Goal: Task Accomplishment & Management: Manage account settings

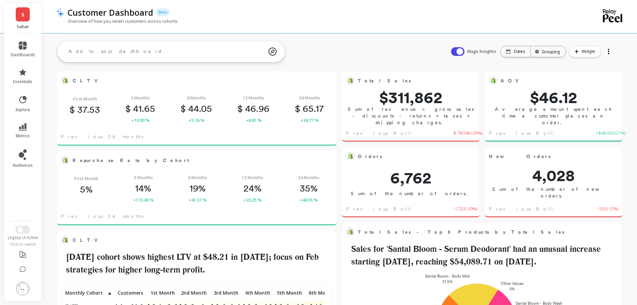
drag, startPoint x: 374, startPoint y: 34, endPoint x: 366, endPoint y: 36, distance: 7.7
click at [25, 135] on span "metrics" at bounding box center [23, 135] width 14 height 5
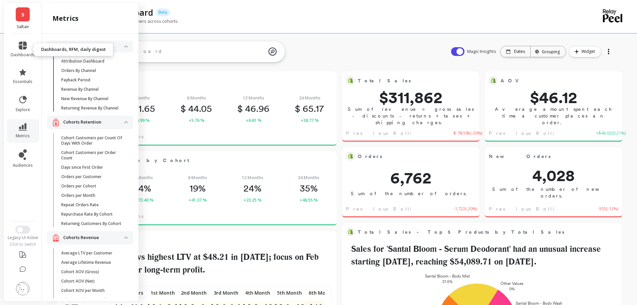
click at [24, 50] on link "dashboards" at bounding box center [23, 49] width 24 height 16
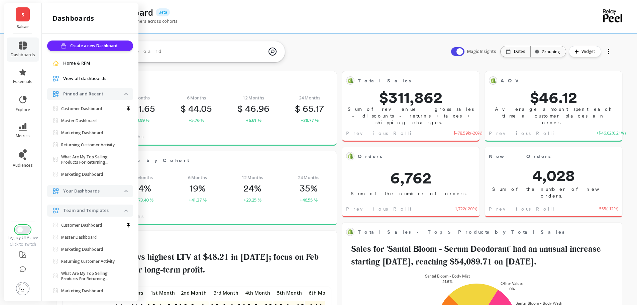
click at [22, 233] on button "Switch to New UI" at bounding box center [22, 229] width 15 height 8
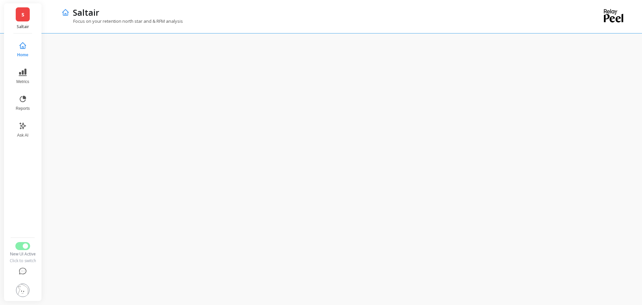
click at [15, 75] on button "Metrics" at bounding box center [23, 76] width 22 height 24
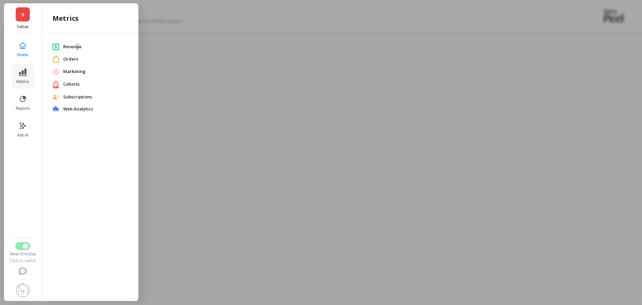
click at [78, 44] on span "Revenue" at bounding box center [95, 46] width 65 height 7
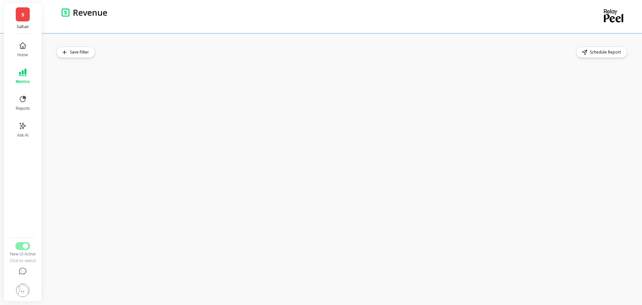
click at [334, 43] on div "Save Filter Schedule Report" at bounding box center [344, 169] width 597 height 272
click at [351, 48] on div "Save Filter Schedule Report" at bounding box center [342, 52] width 573 height 11
click at [286, 23] on div "Revenue" at bounding box center [316, 16] width 509 height 33
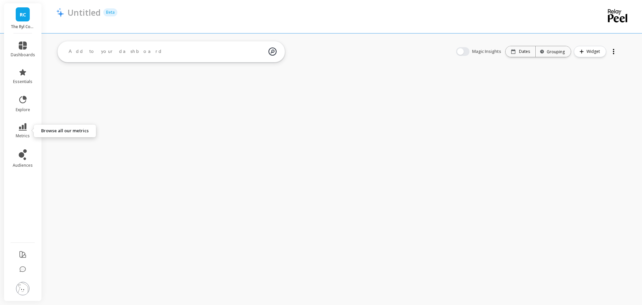
click at [20, 128] on icon at bounding box center [23, 126] width 8 height 7
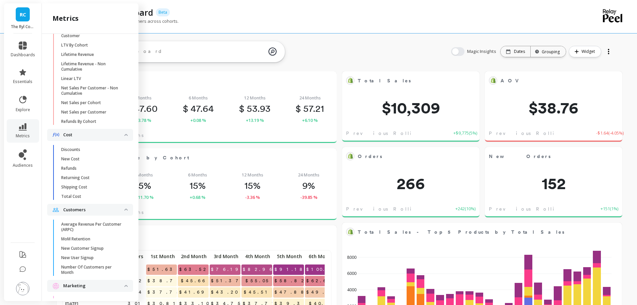
scroll to position [241, 0]
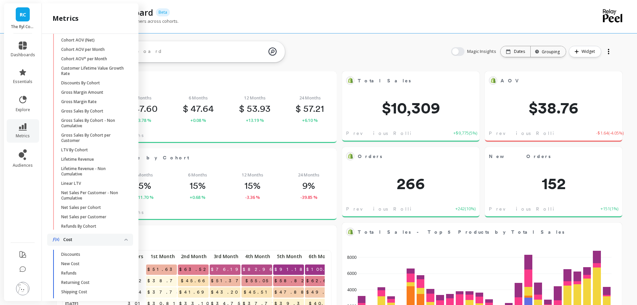
click at [23, 47] on icon at bounding box center [23, 45] width 8 height 8
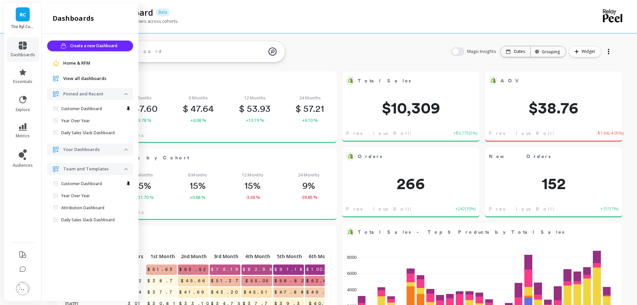
scroll to position [0, 0]
click at [20, 74] on icon at bounding box center [23, 72] width 8 height 8
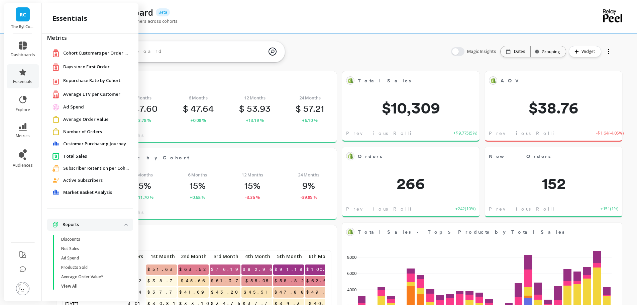
scroll to position [9, 0]
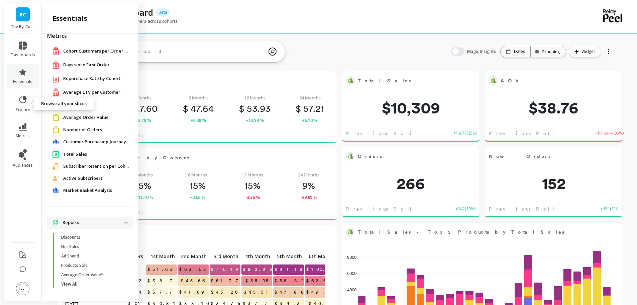
click at [23, 98] on icon at bounding box center [22, 99] width 7 height 7
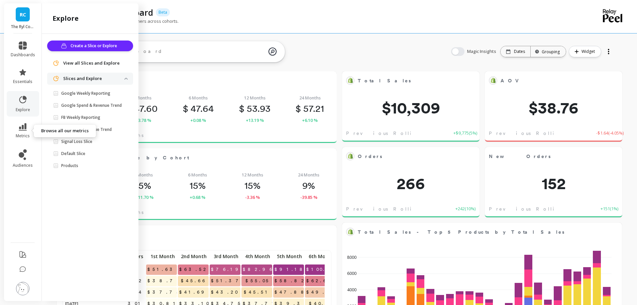
click at [25, 126] on icon at bounding box center [23, 126] width 8 height 7
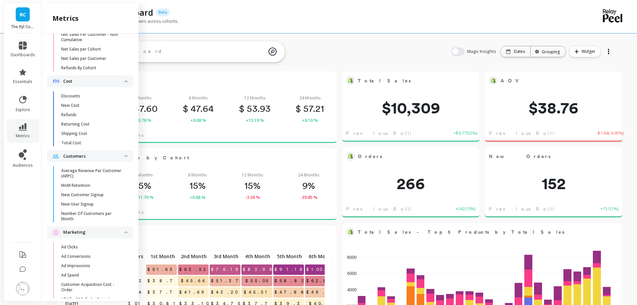
scroll to position [412, 0]
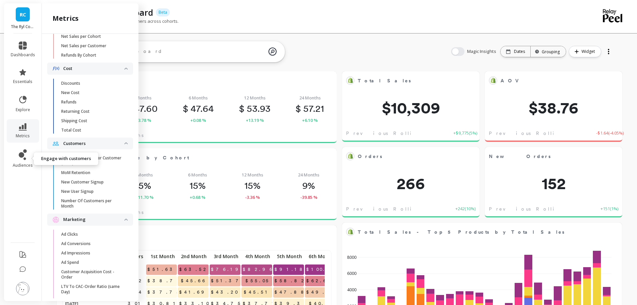
click at [25, 163] on span "audiences" at bounding box center [23, 165] width 20 height 5
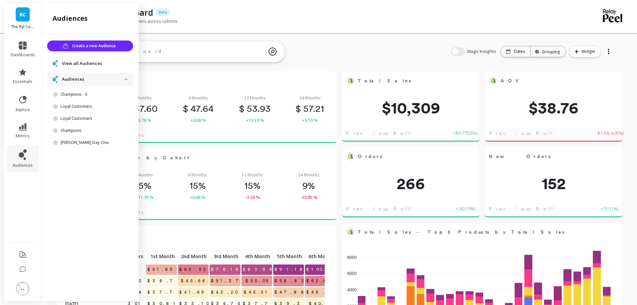
click at [79, 95] on p "Champions - Ii" at bounding box center [93, 94] width 64 height 5
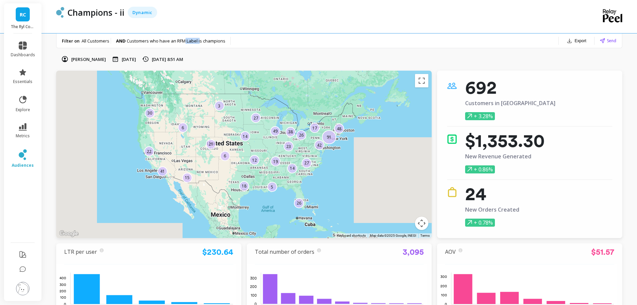
drag, startPoint x: 187, startPoint y: 39, endPoint x: 210, endPoint y: 40, distance: 23.8
click at [210, 40] on span "Customers who have an RFM Label is champions" at bounding box center [176, 41] width 99 height 6
click at [587, 39] on button "Export" at bounding box center [576, 40] width 25 height 9
click at [605, 38] on span at bounding box center [603, 40] width 7 height 5
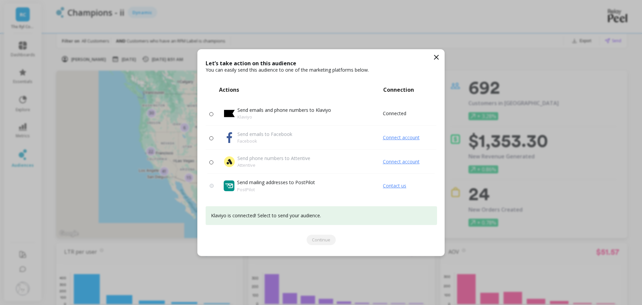
click at [262, 110] on p "Send emails and phone numbers to Klaviyo" at bounding box center [285, 110] width 94 height 7
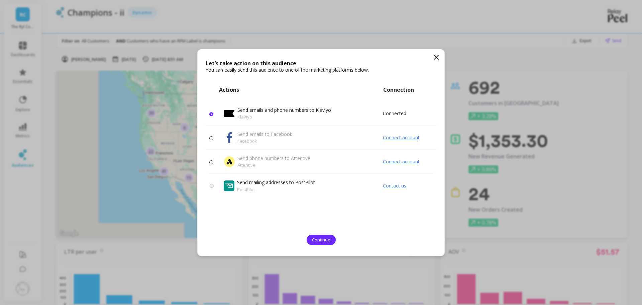
click at [320, 241] on span "Continue" at bounding box center [321, 240] width 18 height 6
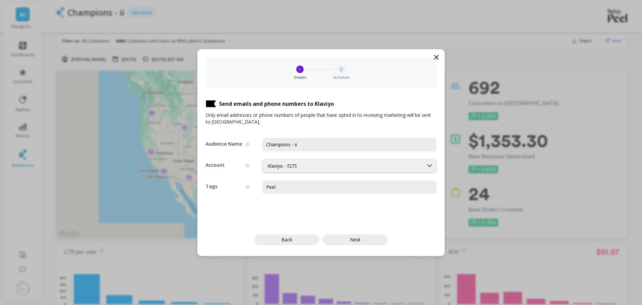
click at [295, 168] on div "Klaviyo - f275" at bounding box center [343, 166] width 151 height 6
click at [363, 242] on button "Next" at bounding box center [355, 239] width 65 height 11
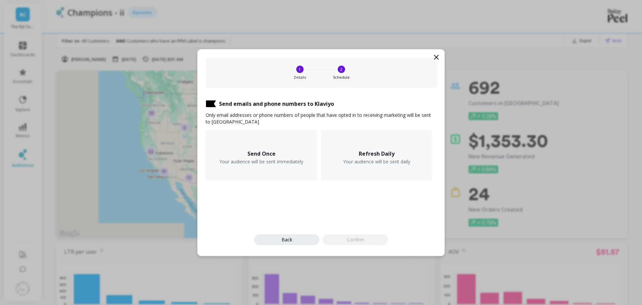
click at [379, 158] on div "Refresh Daily Your audience will be sent daily" at bounding box center [376, 155] width 111 height 51
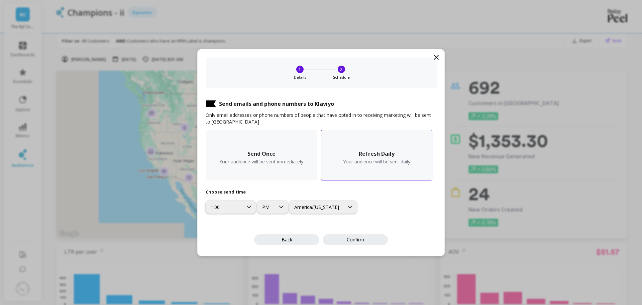
click at [356, 237] on span "Confirm" at bounding box center [355, 239] width 17 height 6
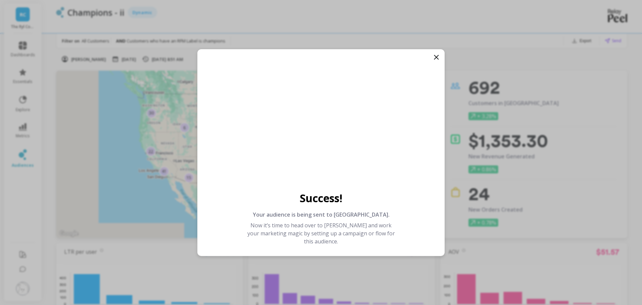
click at [435, 61] on icon at bounding box center [437, 57] width 8 height 8
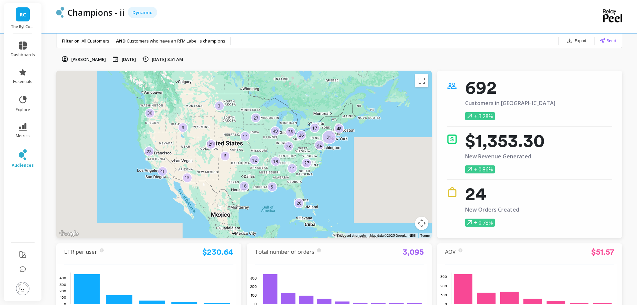
click at [580, 41] on button "Export" at bounding box center [576, 40] width 25 height 9
click at [563, 59] on button "CSV" at bounding box center [566, 59] width 60 height 12
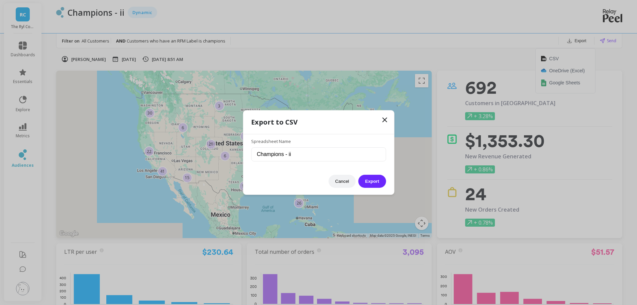
click at [377, 182] on button "Export" at bounding box center [372, 181] width 27 height 13
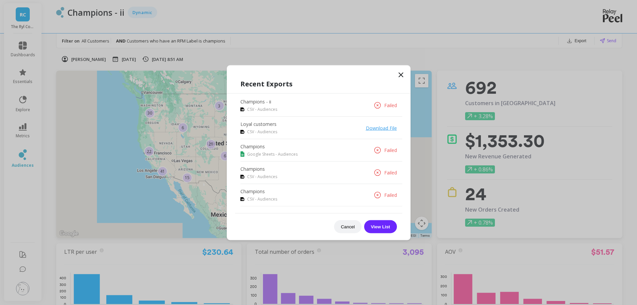
click at [402, 75] on icon at bounding box center [401, 75] width 8 height 8
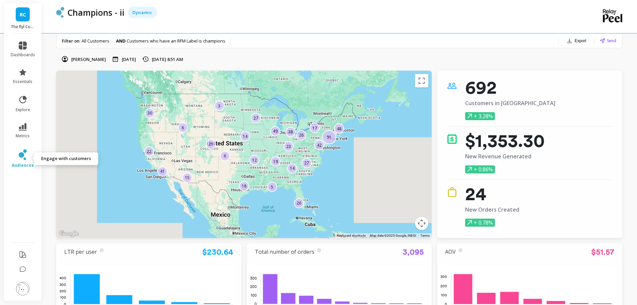
click at [17, 157] on link "audiences" at bounding box center [23, 158] width 24 height 19
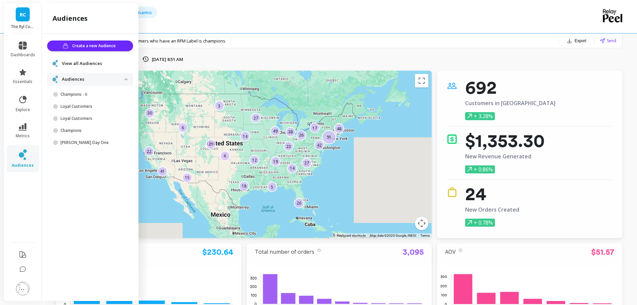
click at [80, 105] on p "Loyal Customers" at bounding box center [93, 106] width 64 height 5
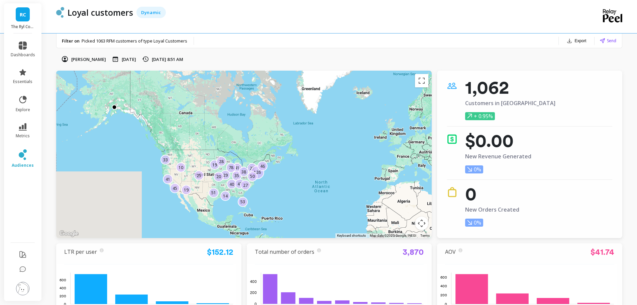
click at [604, 42] on icon at bounding box center [602, 40] width 5 height 5
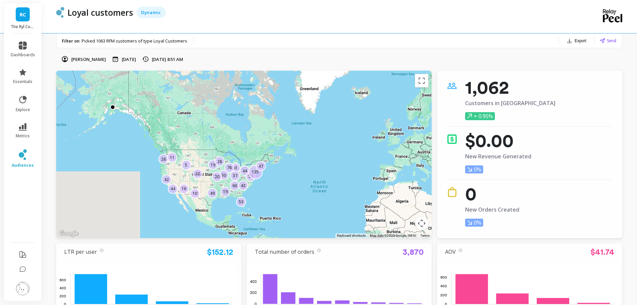
click at [580, 41] on button "Export" at bounding box center [576, 40] width 25 height 9
click at [568, 58] on button "CSV" at bounding box center [566, 59] width 60 height 12
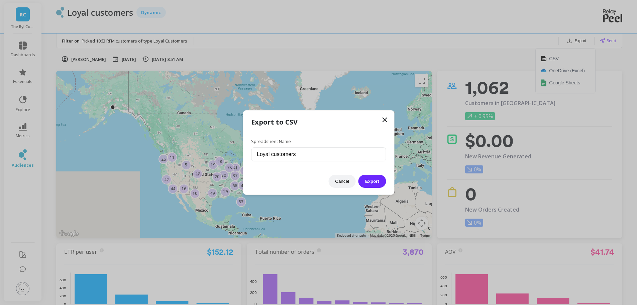
click at [371, 182] on button "Export" at bounding box center [372, 181] width 27 height 13
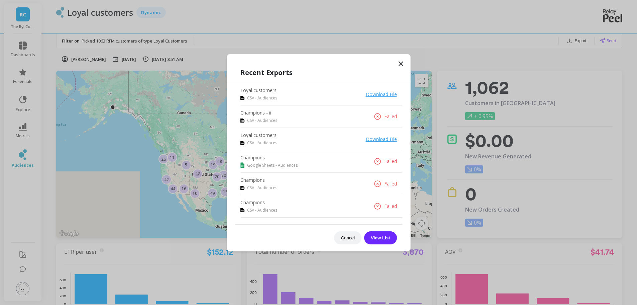
click at [352, 240] on button "Cancel" at bounding box center [347, 237] width 27 height 13
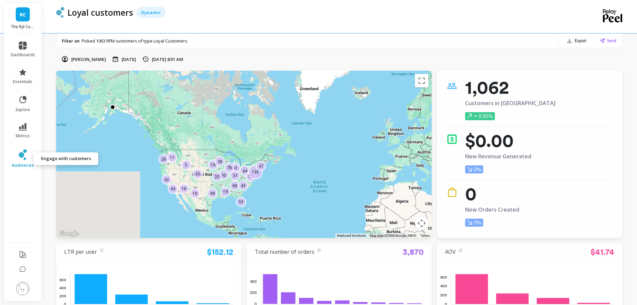
click at [23, 156] on icon at bounding box center [21, 154] width 5 height 5
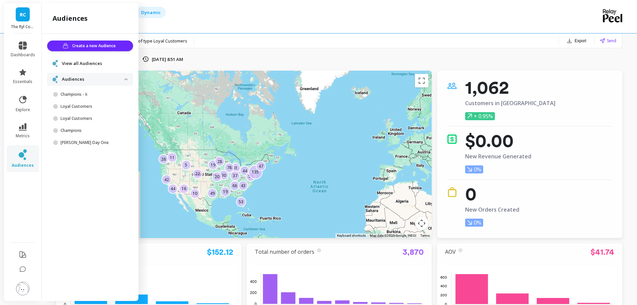
click at [81, 132] on p "Champions" at bounding box center [93, 130] width 64 height 5
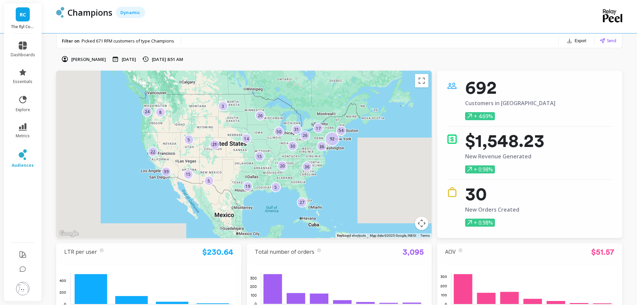
click at [571, 40] on icon "button" at bounding box center [569, 40] width 5 height 5
click at [570, 55] on button "CSV" at bounding box center [566, 59] width 60 height 12
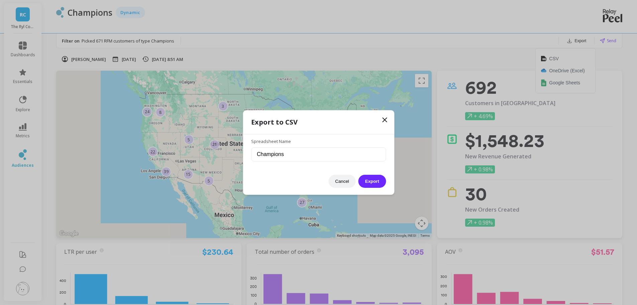
click at [371, 183] on button "Export" at bounding box center [372, 181] width 27 height 13
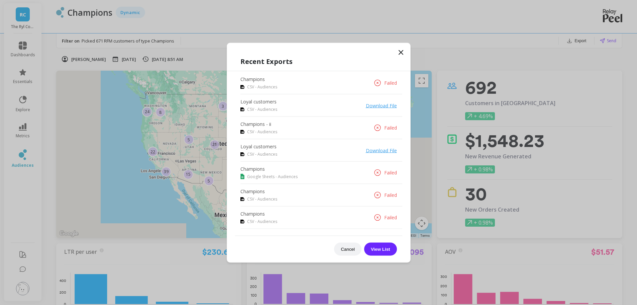
click at [390, 84] on p "Failed" at bounding box center [390, 82] width 13 height 7
click at [407, 53] on div "Recent Exports Champions CSV - Audiences Failed Loyal customers CSV - Audiences…" at bounding box center [318, 156] width 183 height 212
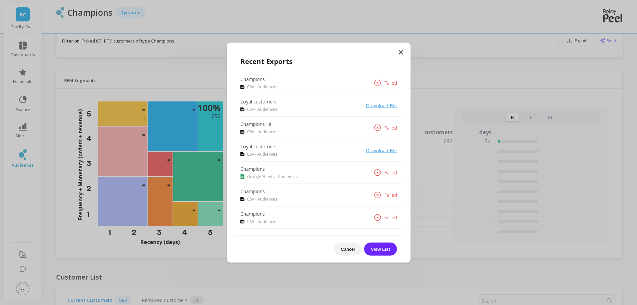
scroll to position [636, 0]
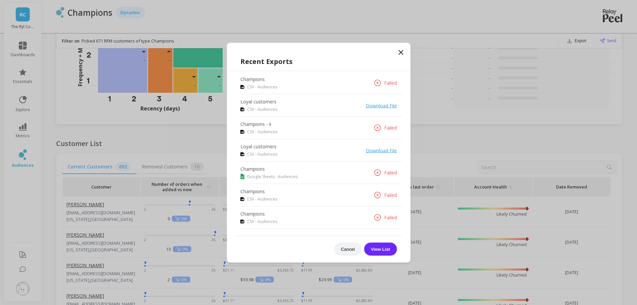
drag, startPoint x: 393, startPoint y: 43, endPoint x: 404, endPoint y: 56, distance: 17.1
click at [394, 44] on div "Recent Exports Champions CSV - Audiences Failed Loyal customers CSV - Audiences…" at bounding box center [319, 152] width 184 height 220
click at [404, 56] on span at bounding box center [401, 53] width 8 height 10
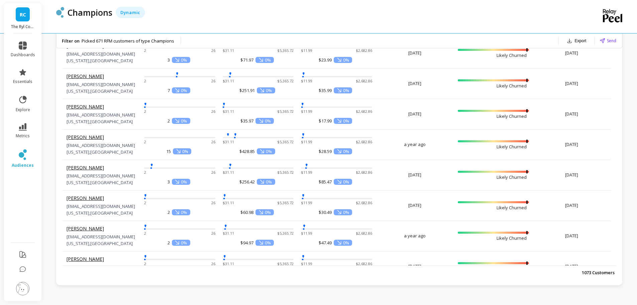
scroll to position [234, 0]
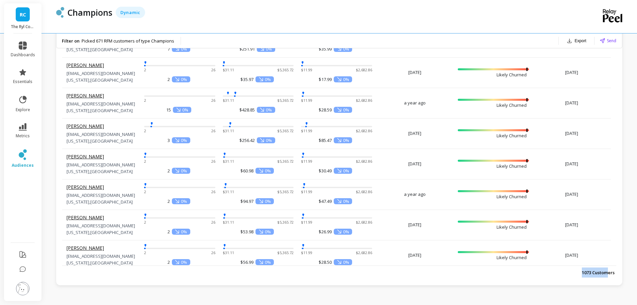
drag, startPoint x: 608, startPoint y: 273, endPoint x: 582, endPoint y: 273, distance: 26.1
click at [582, 273] on p "1073 Customers" at bounding box center [598, 272] width 33 height 10
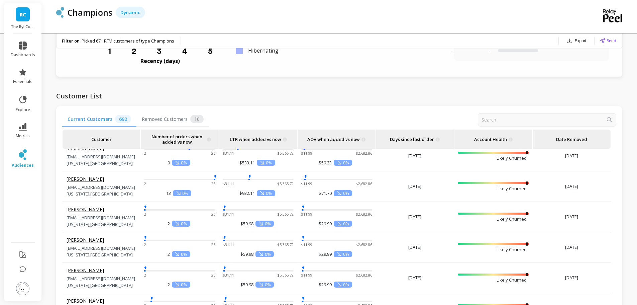
scroll to position [681, 0]
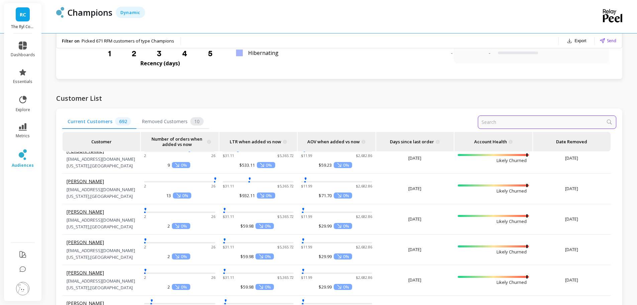
click at [569, 122] on input "input" at bounding box center [547, 121] width 139 height 13
click at [605, 109] on div "Current Customers 692 Removed Customers 10 Customer Number of orders when added…" at bounding box center [339, 263] width 566 height 310
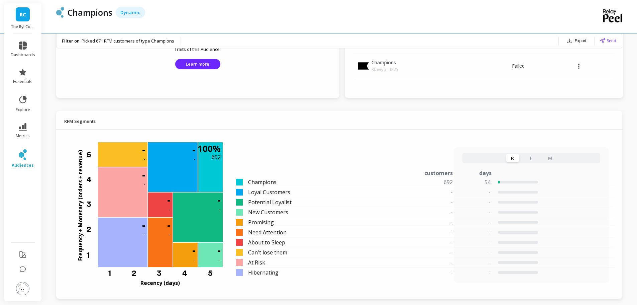
scroll to position [413, 0]
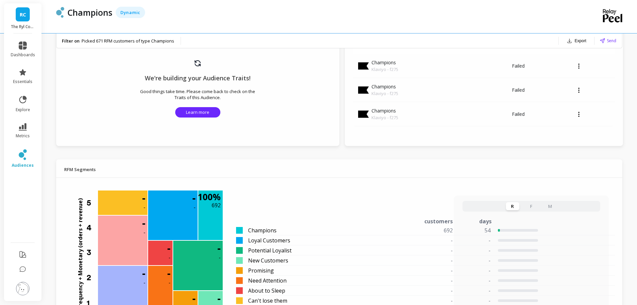
click at [527, 208] on button "F" at bounding box center [531, 206] width 13 height 8
drag, startPoint x: 552, startPoint y: 207, endPoint x: 542, endPoint y: 208, distance: 9.4
click at [552, 207] on button "M" at bounding box center [550, 206] width 13 height 8
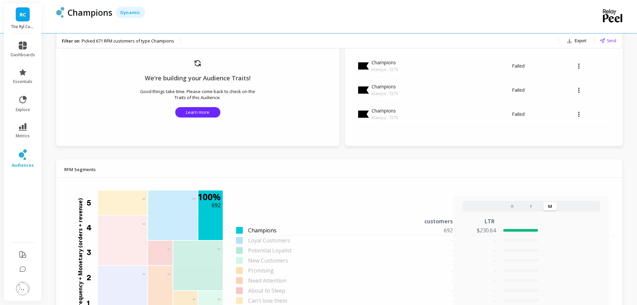
drag, startPoint x: 451, startPoint y: 231, endPoint x: 486, endPoint y: 231, distance: 35.1
click at [454, 231] on div "692" at bounding box center [421, 230] width 81 height 8
click at [490, 231] on p "$230.64" at bounding box center [479, 230] width 33 height 8
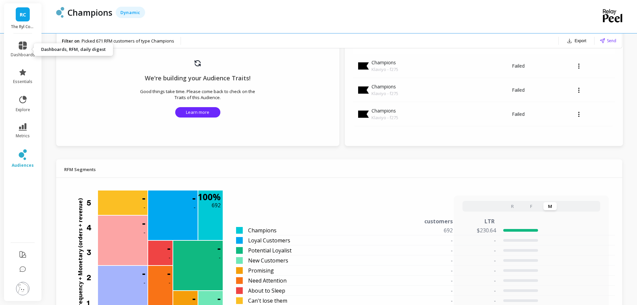
click at [17, 48] on link "dashboards" at bounding box center [23, 49] width 24 height 16
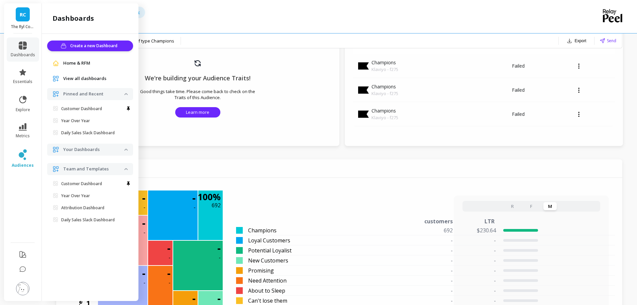
click at [78, 60] on span "Home & RFM" at bounding box center [76, 63] width 27 height 7
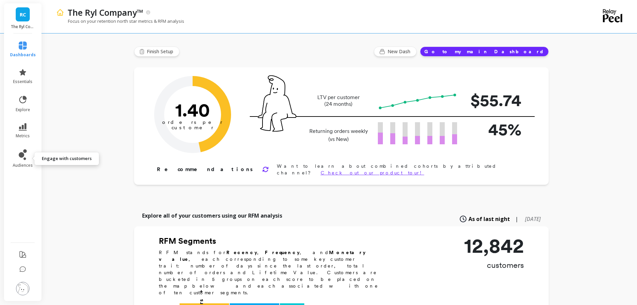
click at [25, 160] on link "audiences" at bounding box center [23, 158] width 26 height 19
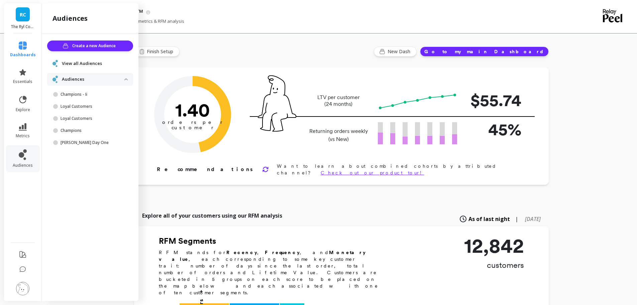
click at [98, 65] on span "View all Audiences" at bounding box center [82, 63] width 40 height 7
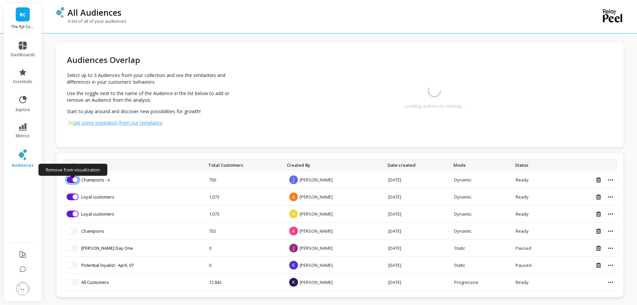
click at [74, 180] on span "button" at bounding box center [75, 179] width 5 height 5
click at [600, 180] on icon at bounding box center [599, 179] width 5 height 5
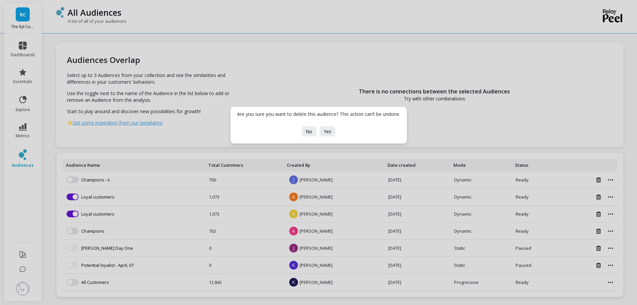
click at [307, 131] on span "No" at bounding box center [309, 131] width 7 height 6
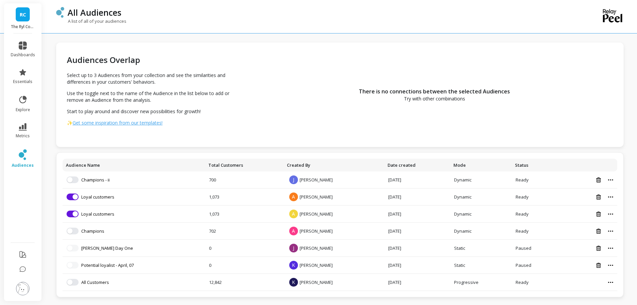
click at [600, 233] on icon at bounding box center [599, 231] width 5 height 5
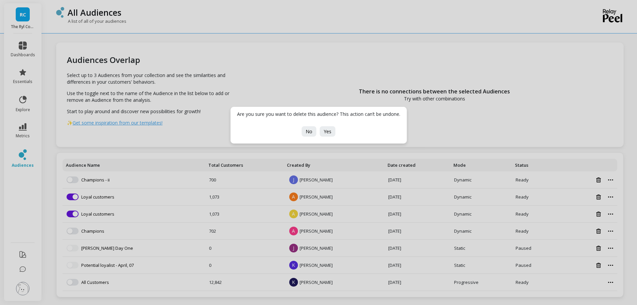
click at [321, 131] on button "Yes" at bounding box center [328, 131] width 16 height 10
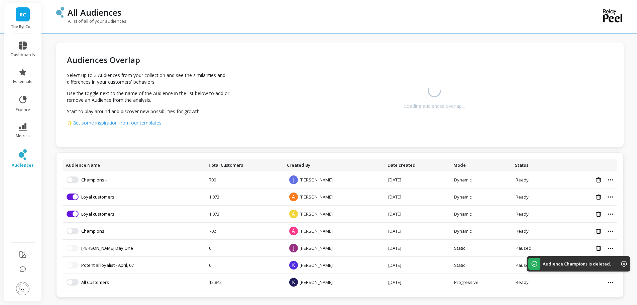
click at [601, 180] on icon at bounding box center [599, 179] width 5 height 5
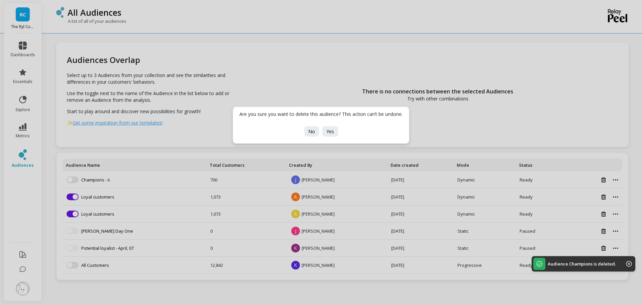
click at [330, 130] on span "Yes" at bounding box center [331, 131] width 8 height 6
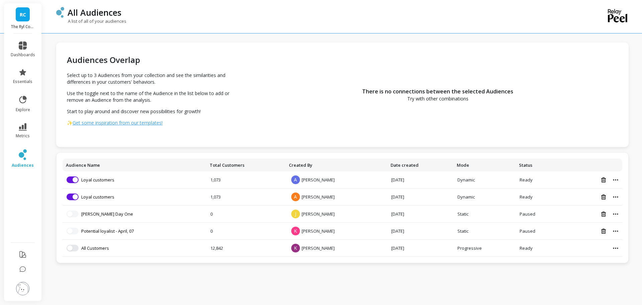
click at [29, 52] on span "dashboards" at bounding box center [23, 54] width 24 height 5
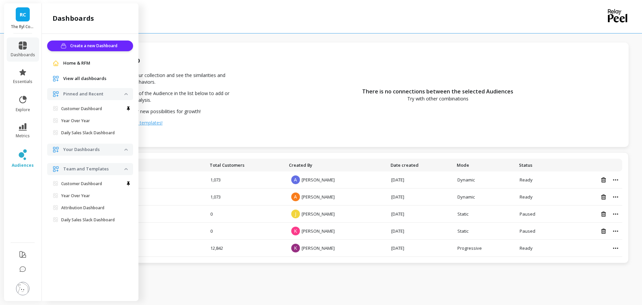
click at [90, 77] on span "View all dashboards" at bounding box center [84, 78] width 43 height 7
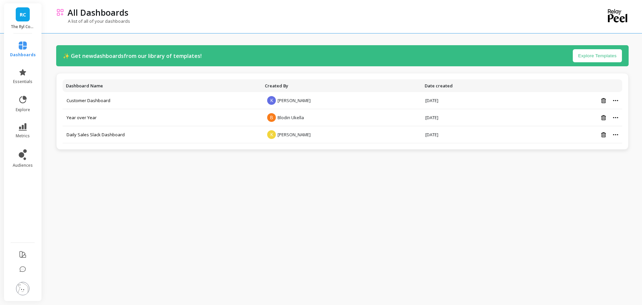
click at [20, 49] on icon at bounding box center [23, 45] width 8 height 8
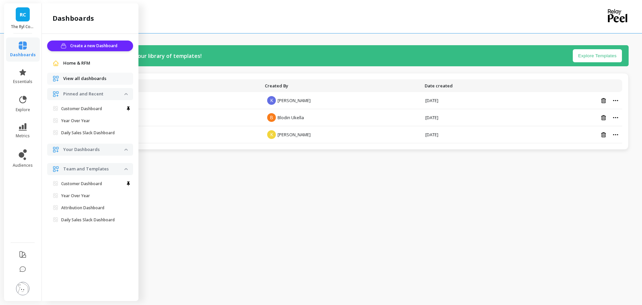
click at [77, 61] on span "Home & RFM" at bounding box center [76, 63] width 27 height 7
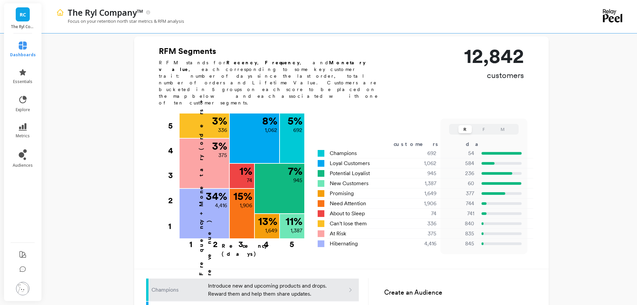
scroll to position [335, 0]
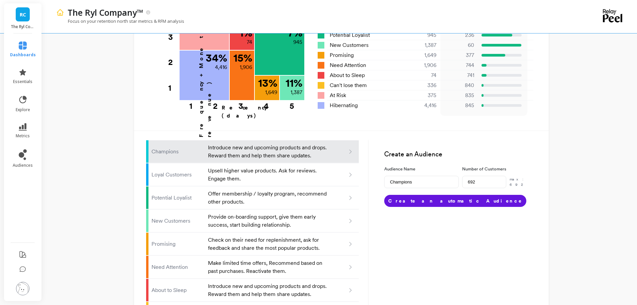
click at [275, 167] on p "Upsell higher value products. Ask for reviews. Engage them." at bounding box center [268, 175] width 120 height 16
type input "Loyal customers"
type input "1062"
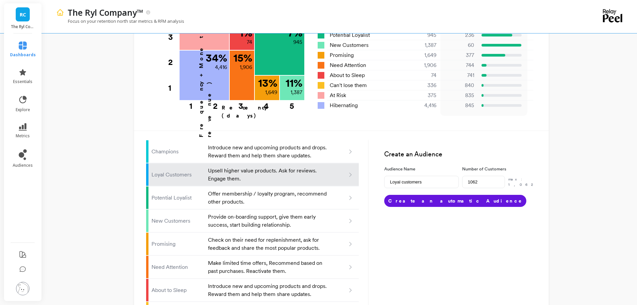
click at [293, 144] on p "Introduce new and upcoming products and drops. Reward them and help them share …" at bounding box center [268, 152] width 120 height 16
type input "Champions"
type input "692"
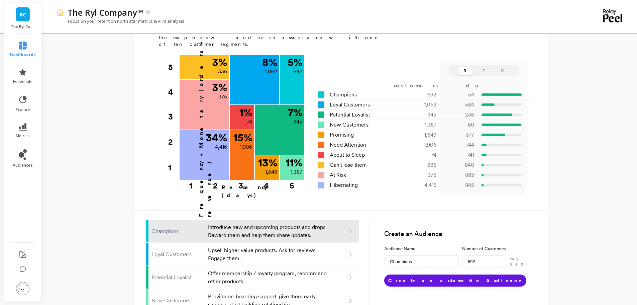
scroll to position [167, 0]
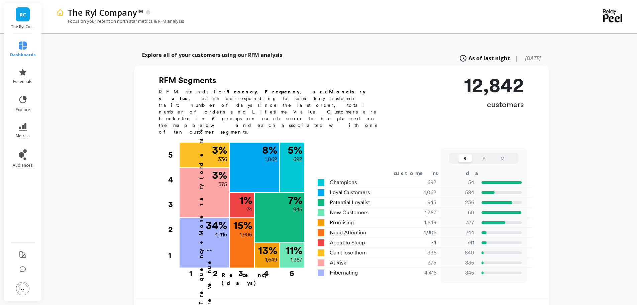
click at [484, 154] on button "F" at bounding box center [483, 158] width 13 height 8
click at [506, 154] on button "M" at bounding box center [502, 158] width 13 height 8
click at [464, 154] on button "R" at bounding box center [465, 158] width 13 height 8
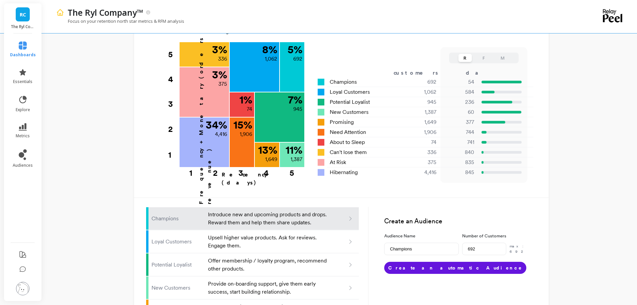
scroll to position [201, 0]
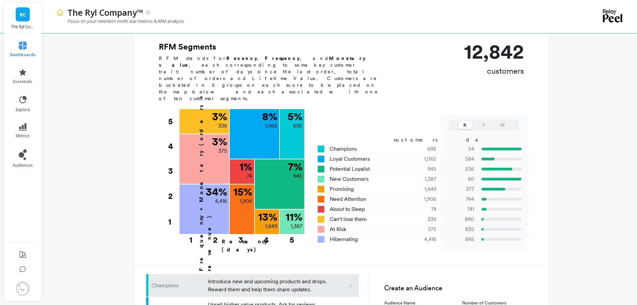
click at [486, 121] on button "F" at bounding box center [483, 125] width 13 height 8
click at [464, 121] on button "R" at bounding box center [465, 125] width 13 height 8
click at [483, 121] on button "F" at bounding box center [483, 125] width 13 height 8
click at [510, 119] on div "R F M" at bounding box center [483, 124] width 69 height 11
click at [509, 121] on button "M" at bounding box center [502, 125] width 13 height 8
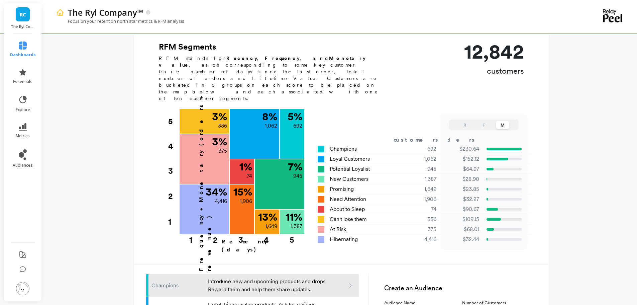
click at [483, 121] on button "F" at bounding box center [483, 125] width 13 height 8
click at [497, 121] on button "M" at bounding box center [502, 125] width 13 height 8
click at [484, 119] on div "R F M" at bounding box center [483, 124] width 69 height 11
click at [488, 121] on button "F" at bounding box center [483, 125] width 13 height 8
click at [464, 121] on button "R" at bounding box center [465, 125] width 13 height 8
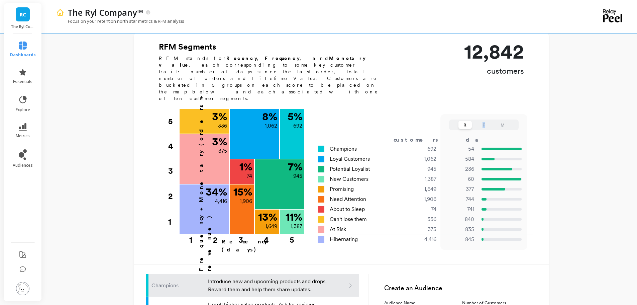
click at [487, 121] on button "F" at bounding box center [483, 125] width 13 height 8
click at [468, 121] on button "R" at bounding box center [465, 125] width 13 height 8
click at [400, 76] on div "RFM Segments RFM stands for Recency , Frequency , and Monetary value , each cor…" at bounding box center [341, 149] width 415 height 217
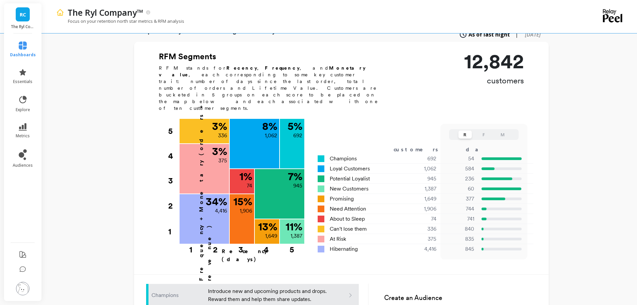
scroll to position [234, 0]
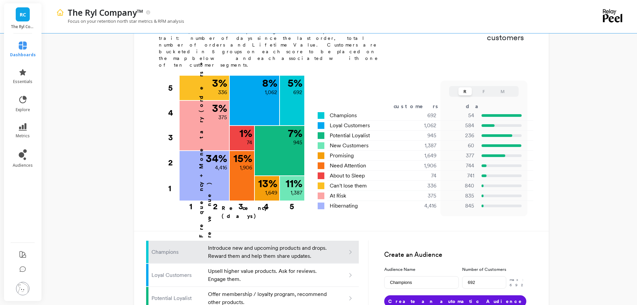
click at [499, 87] on button "M" at bounding box center [502, 91] width 13 height 8
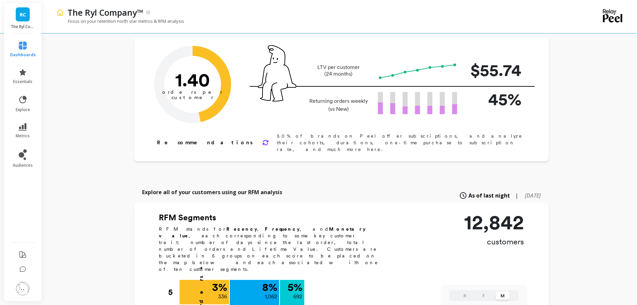
scroll to position [0, 0]
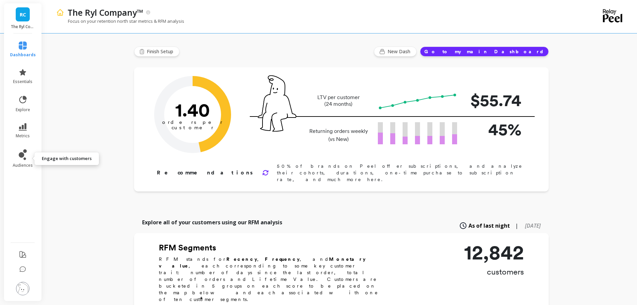
click at [23, 157] on icon at bounding box center [21, 154] width 5 height 5
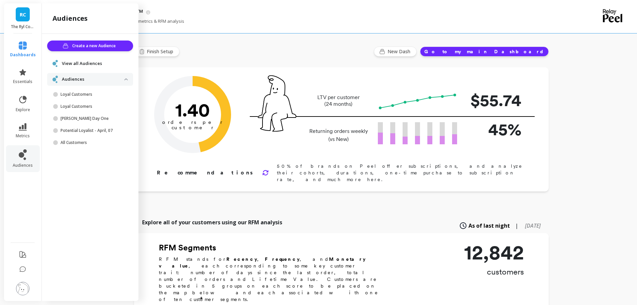
click at [88, 45] on span "Create a new Audience" at bounding box center [95, 45] width 46 height 7
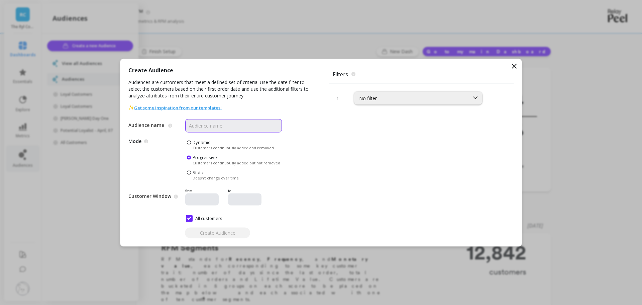
click at [218, 126] on input "Audience name" at bounding box center [233, 125] width 97 height 13
type input "Champions"
drag, startPoint x: 378, startPoint y: 124, endPoint x: 385, endPoint y: 98, distance: 27.5
click at [381, 119] on div "1 No filter" at bounding box center [422, 164] width 184 height 163
click at [386, 93] on div "No filter" at bounding box center [418, 97] width 128 height 13
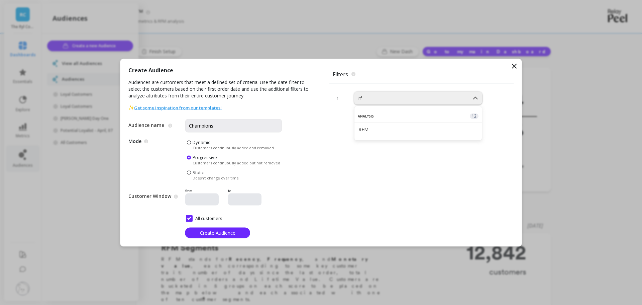
type input "rfm"
click at [393, 126] on div "RFM" at bounding box center [418, 129] width 119 height 6
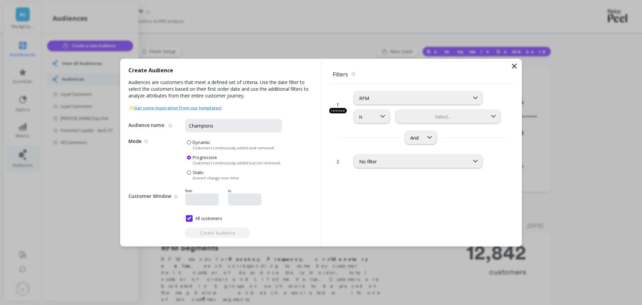
click at [425, 114] on div at bounding box center [442, 116] width 90 height 6
click at [427, 136] on div "Champions" at bounding box center [448, 133] width 104 height 12
click at [206, 234] on span "Create Audience" at bounding box center [217, 233] width 35 height 6
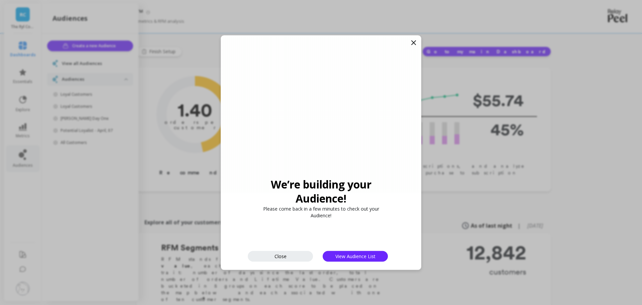
click at [283, 256] on span "Close" at bounding box center [281, 256] width 12 height 6
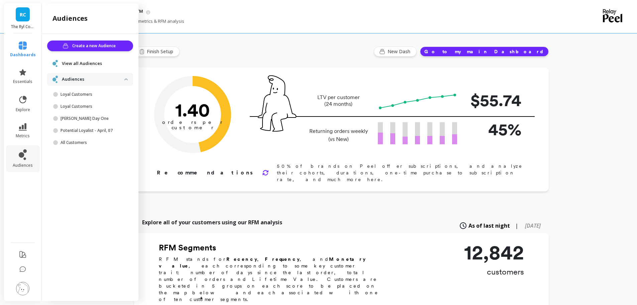
click at [214, 22] on div "Focus on your retention north star metrics & RFM analysis" at bounding box center [312, 24] width 513 height 13
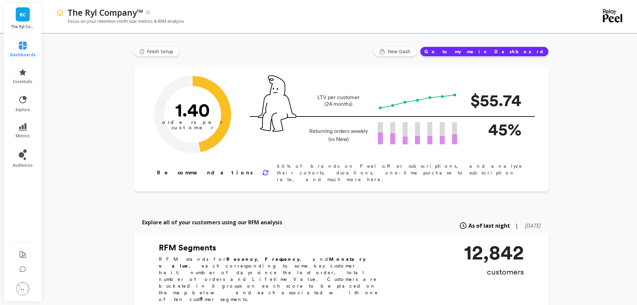
click at [25, 72] on icon at bounding box center [22, 72] width 7 height 6
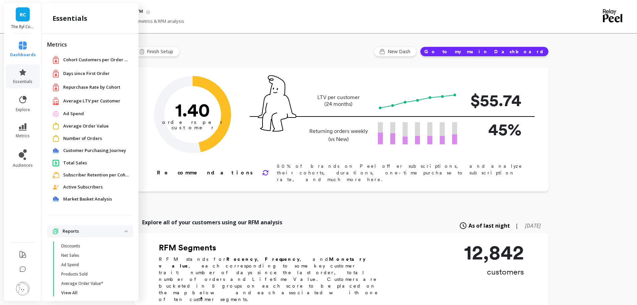
scroll to position [9, 0]
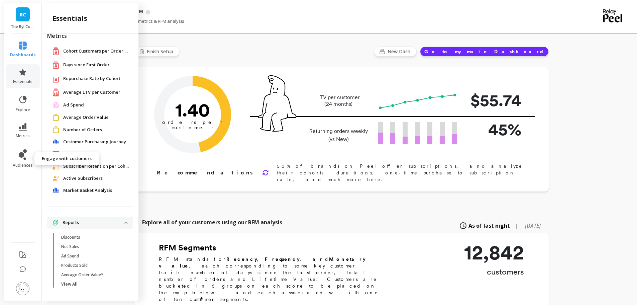
click at [19, 154] on icon at bounding box center [23, 154] width 8 height 11
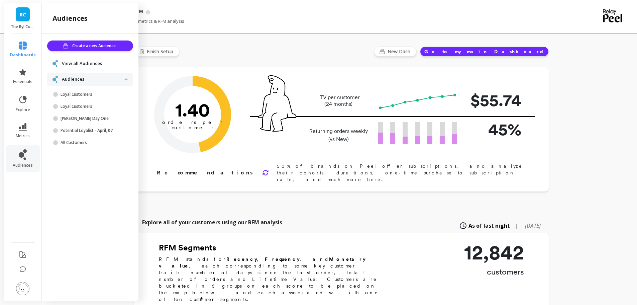
scroll to position [0, 0]
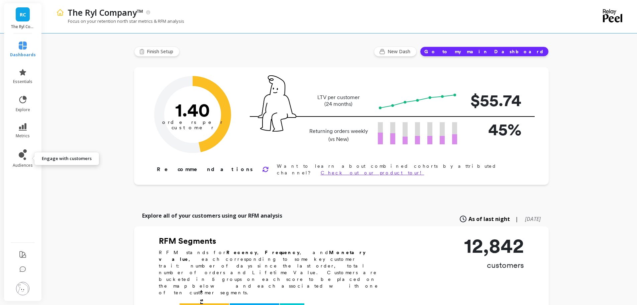
click at [22, 158] on icon at bounding box center [23, 154] width 8 height 11
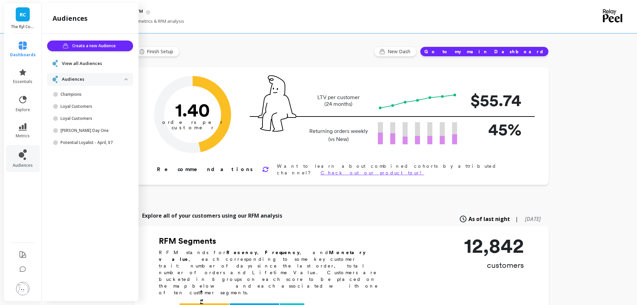
click at [94, 96] on p "Champions" at bounding box center [93, 94] width 64 height 5
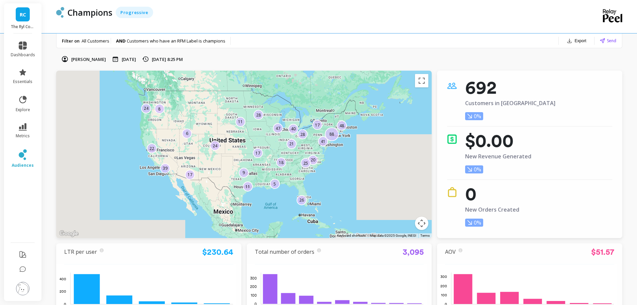
click at [584, 44] on button "Export" at bounding box center [576, 40] width 25 height 9
click at [567, 55] on button "CSV" at bounding box center [566, 59] width 60 height 12
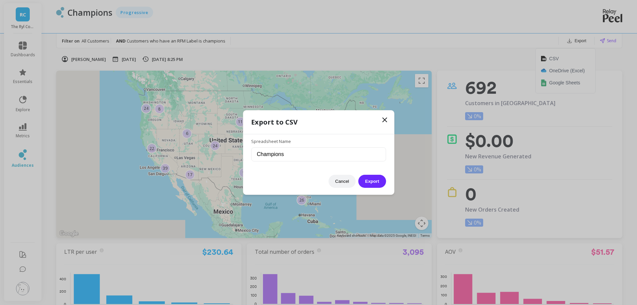
click at [370, 178] on button "Export" at bounding box center [372, 181] width 27 height 13
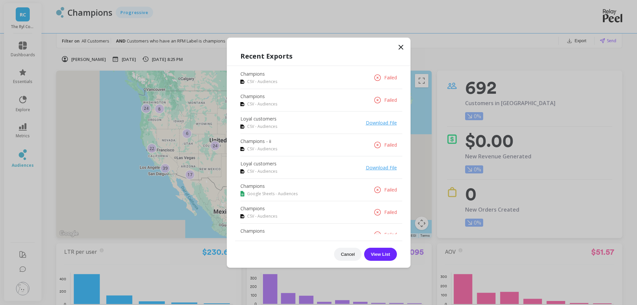
click at [404, 47] on icon at bounding box center [401, 47] width 8 height 8
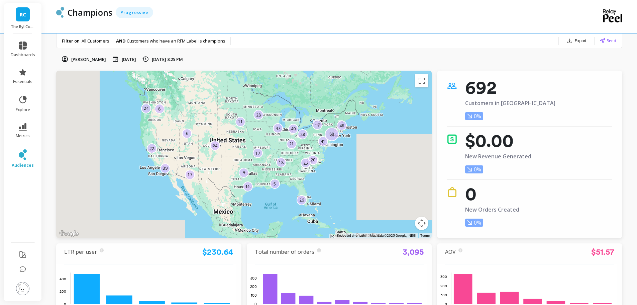
click at [613, 40] on span "Send" at bounding box center [611, 40] width 9 height 6
click at [563, 36] on div "Export Send" at bounding box center [585, 40] width 64 height 15
click at [569, 37] on button "Export" at bounding box center [576, 40] width 25 height 9
click at [565, 72] on span "OneDrive (Excel)" at bounding box center [567, 70] width 36 height 7
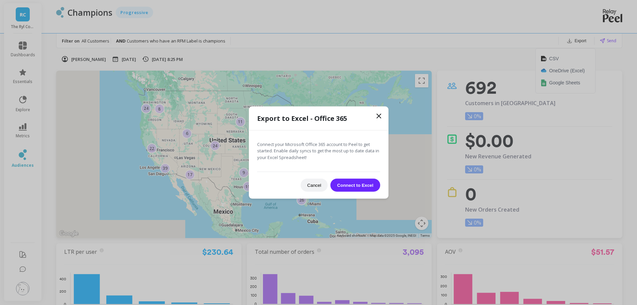
click at [377, 116] on icon at bounding box center [379, 116] width 8 height 8
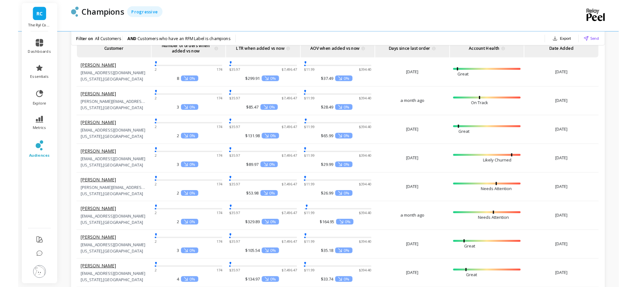
scroll to position [268, 0]
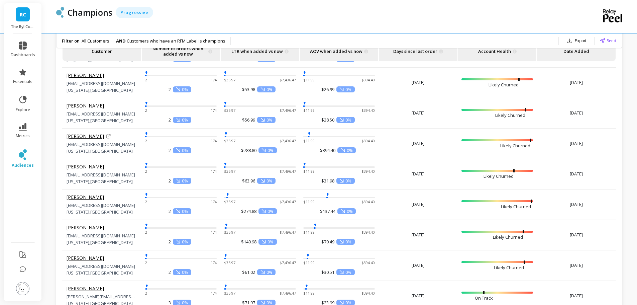
click at [106, 135] on icon at bounding box center [108, 135] width 5 height 5
click at [106, 135] on icon at bounding box center [108, 136] width 4 height 4
click at [92, 136] on link "[PERSON_NAME]" at bounding box center [85, 136] width 37 height 7
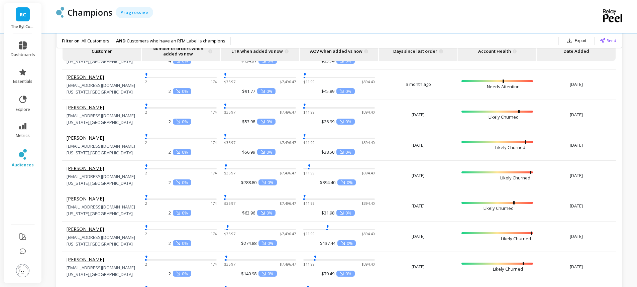
scroll to position [234, 0]
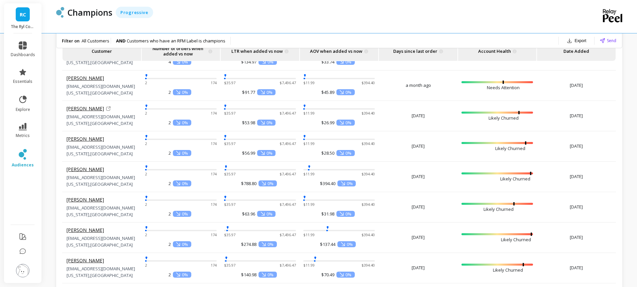
click at [94, 109] on link "[PERSON_NAME]" at bounding box center [85, 108] width 37 height 7
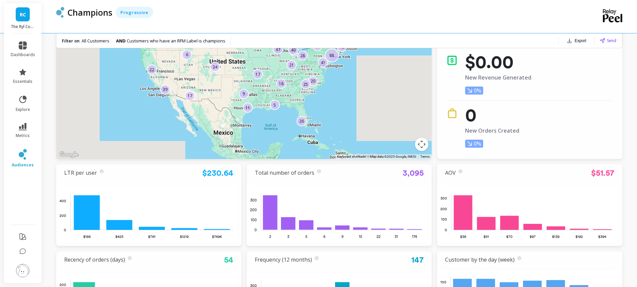
scroll to position [0, 0]
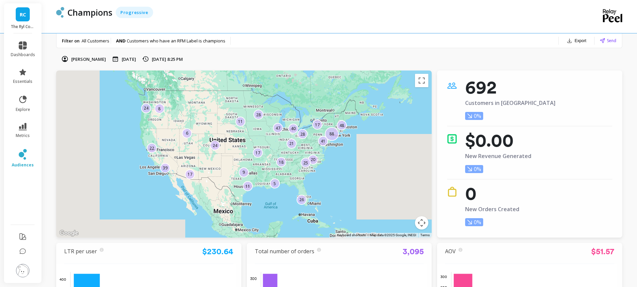
click at [25, 56] on span "dashboards" at bounding box center [23, 54] width 24 height 5
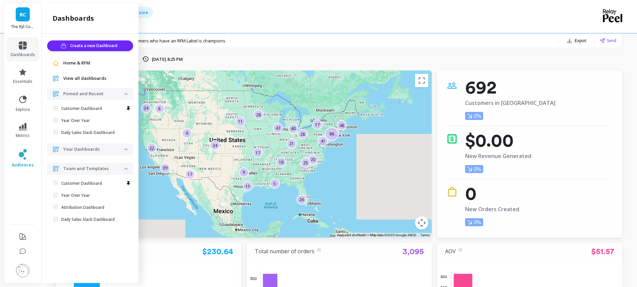
click at [87, 64] on span "Home & RFM" at bounding box center [76, 63] width 27 height 7
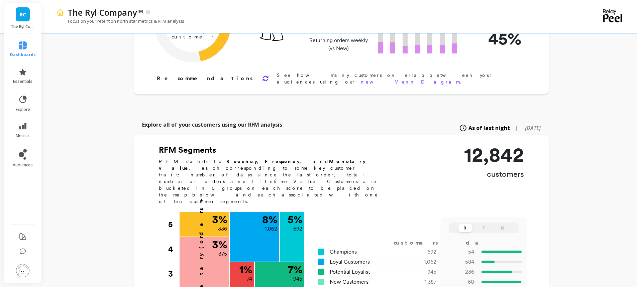
scroll to position [100, 0]
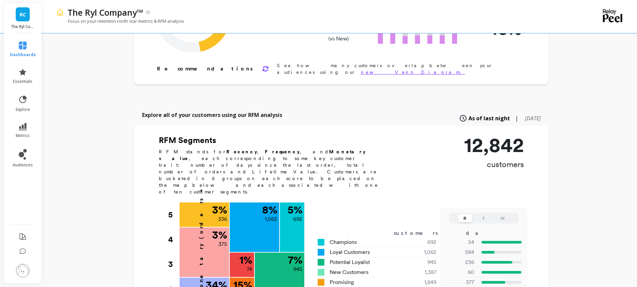
click at [525, 115] on span "[DATE]" at bounding box center [533, 118] width 16 height 7
click at [474, 115] on span "As of last night" at bounding box center [482, 118] width 35 height 7
click at [525, 115] on span "[DATE]" at bounding box center [533, 118] width 16 height 7
click at [473, 115] on span "As of last night" at bounding box center [482, 118] width 35 height 7
click at [525, 115] on span "[DATE]" at bounding box center [533, 118] width 16 height 7
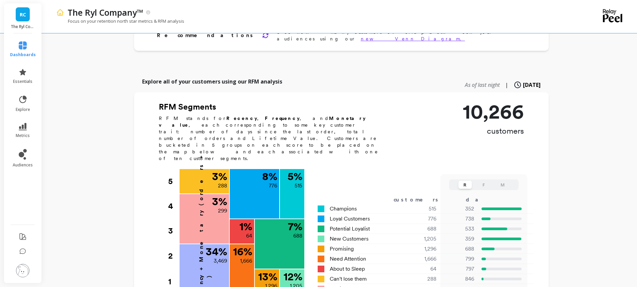
scroll to position [167, 0]
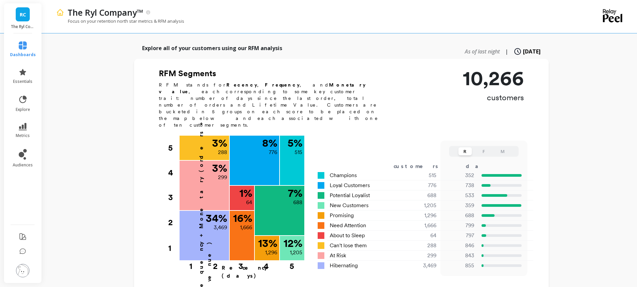
click at [465, 48] on span "As of last night" at bounding box center [482, 51] width 35 height 7
click at [525, 48] on span "[DATE]" at bounding box center [533, 51] width 16 height 7
click at [465, 48] on span "As of last night" at bounding box center [482, 51] width 35 height 7
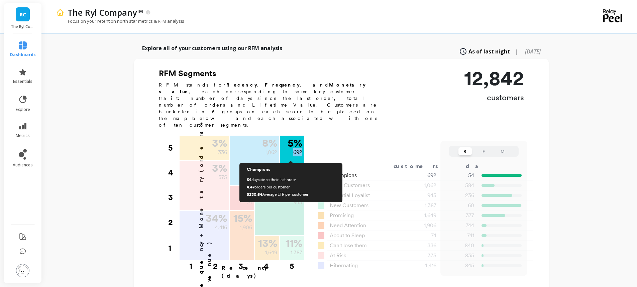
drag, startPoint x: 294, startPoint y: 126, endPoint x: 303, endPoint y: 126, distance: 9.7
click at [303, 136] on div "5 % 692" at bounding box center [292, 147] width 24 height 23
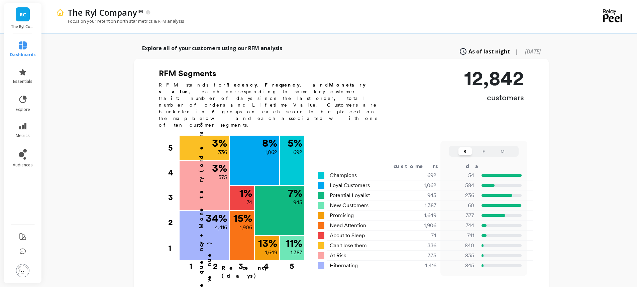
click at [525, 48] on span "[DATE]" at bounding box center [533, 51] width 16 height 7
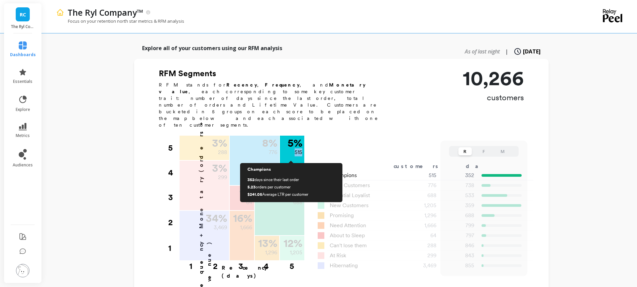
drag, startPoint x: 295, startPoint y: 127, endPoint x: 301, endPoint y: 129, distance: 7.0
click at [301, 149] on p "515" at bounding box center [299, 153] width 8 height 8
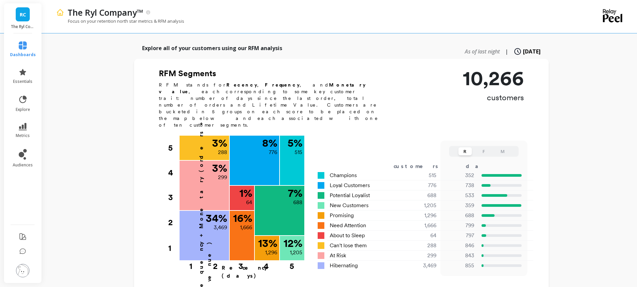
click at [471, 48] on span "As of last night" at bounding box center [482, 51] width 35 height 7
type input "692"
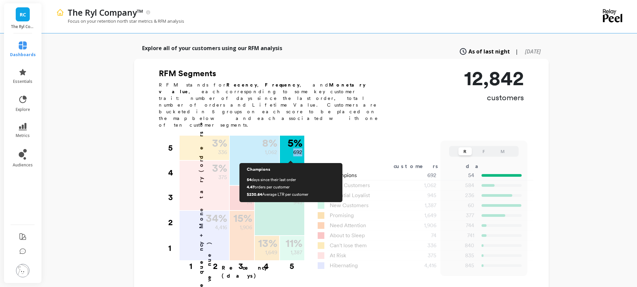
drag, startPoint x: 291, startPoint y: 127, endPoint x: 303, endPoint y: 126, distance: 12.1
click at [303, 136] on div "5 % 692" at bounding box center [292, 147] width 24 height 23
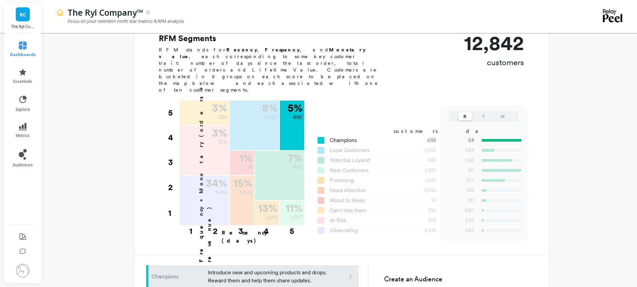
scroll to position [234, 0]
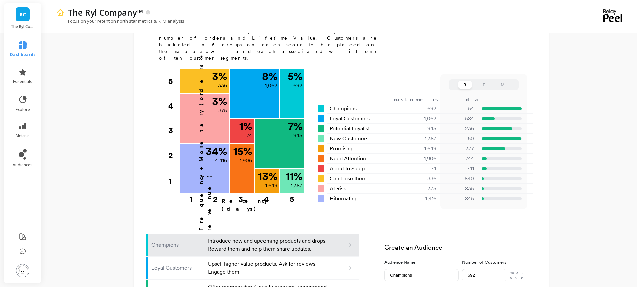
click at [484, 81] on button "F" at bounding box center [483, 85] width 13 height 8
click at [505, 81] on button "M" at bounding box center [502, 85] width 13 height 8
click at [486, 81] on button "F" at bounding box center [483, 85] width 13 height 8
click at [467, 81] on button "R" at bounding box center [465, 85] width 13 height 8
click at [501, 81] on button "M" at bounding box center [502, 85] width 13 height 8
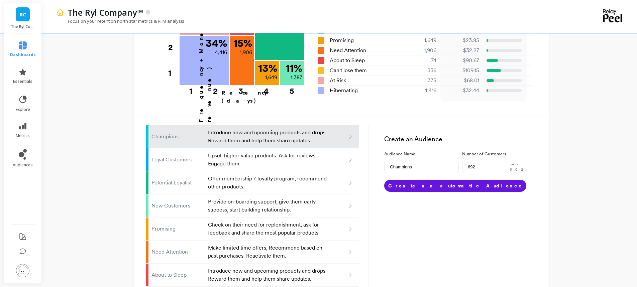
scroll to position [368, 0]
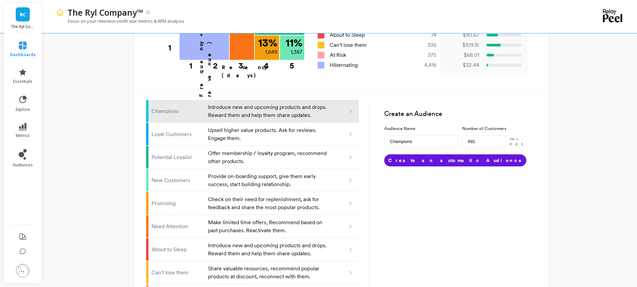
click at [26, 152] on icon at bounding box center [25, 151] width 4 height 4
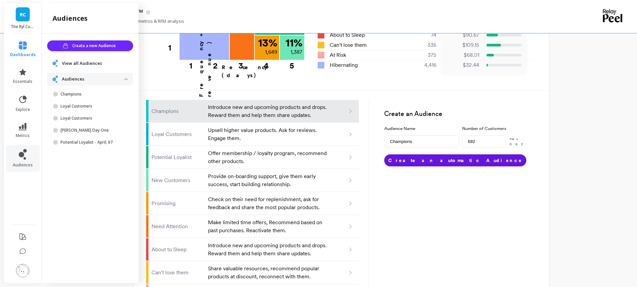
click at [78, 94] on p "Champions" at bounding box center [93, 94] width 64 height 5
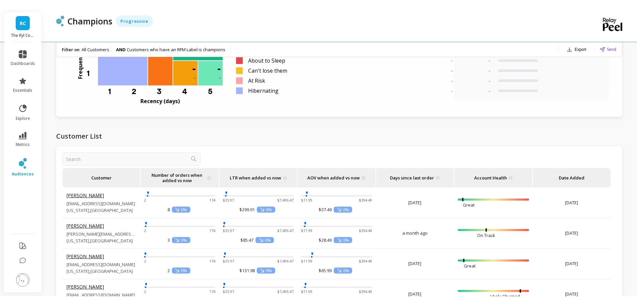
scroll to position [663, 0]
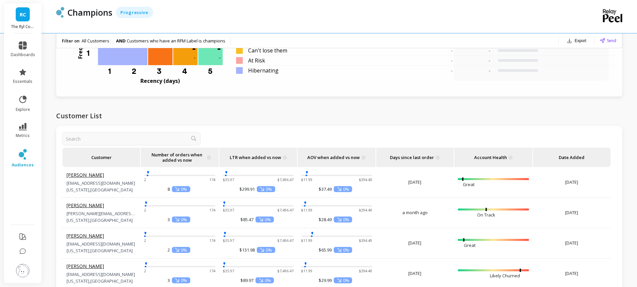
click at [430, 160] on span "Days since last order" at bounding box center [412, 157] width 44 height 19
click at [82, 175] on link "[PERSON_NAME]" at bounding box center [85, 175] width 37 height 7
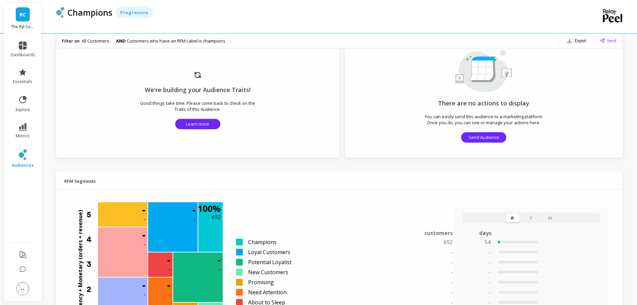
scroll to position [462, 0]
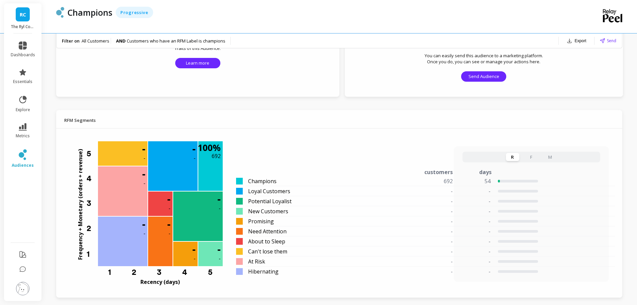
click at [529, 155] on button "F" at bounding box center [531, 157] width 13 height 8
click at [514, 156] on button "R" at bounding box center [512, 157] width 13 height 8
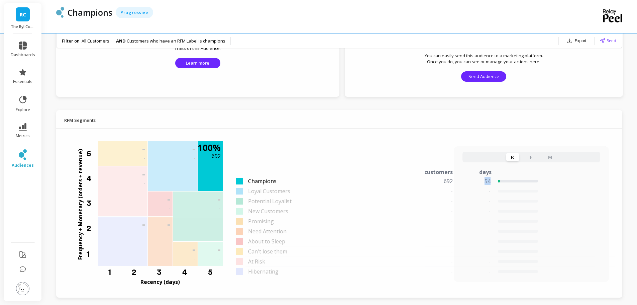
drag, startPoint x: 491, startPoint y: 181, endPoint x: 485, endPoint y: 182, distance: 6.4
click at [485, 182] on div "54" at bounding box center [499, 181] width 77 height 8
copy p "54"
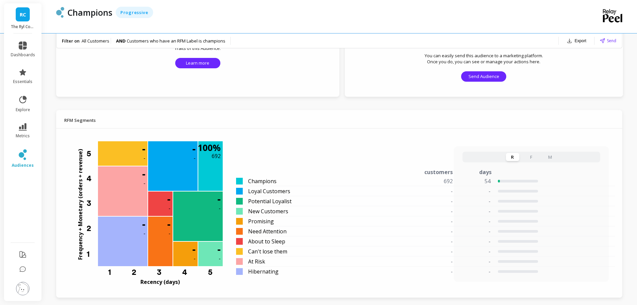
click at [467, 133] on div "Frequency + Monetary (orders + revenue) 5 4 3 2 1 100 % 692 Champions 54 days s…" at bounding box center [339, 211] width 533 height 160
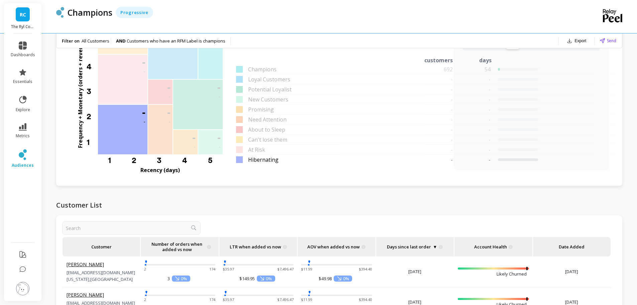
scroll to position [529, 0]
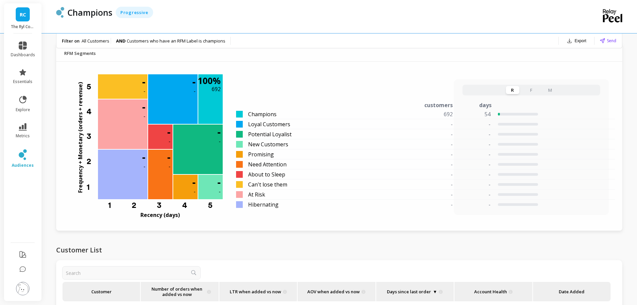
click at [536, 90] on button "F" at bounding box center [531, 90] width 13 height 8
click at [521, 87] on div "R F M" at bounding box center [532, 90] width 138 height 11
click at [514, 90] on button "R" at bounding box center [512, 90] width 13 height 8
click at [555, 86] on div "R F M" at bounding box center [532, 90] width 138 height 11
click at [533, 85] on div "R F M" at bounding box center [532, 90] width 138 height 11
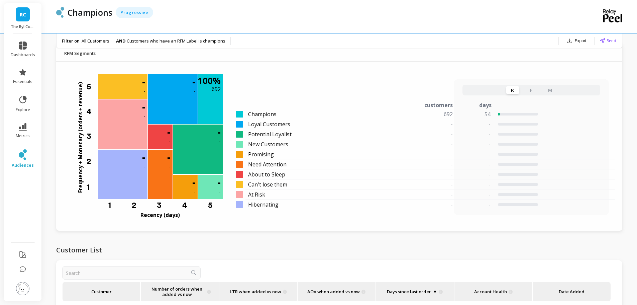
click at [532, 88] on button "F" at bounding box center [531, 90] width 13 height 8
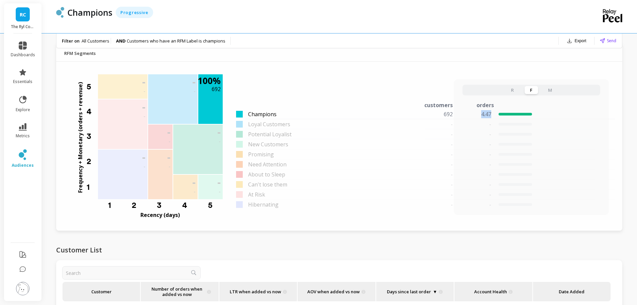
drag, startPoint x: 484, startPoint y: 115, endPoint x: 492, endPoint y: 115, distance: 7.7
click at [492, 115] on div "4.47" at bounding box center [495, 114] width 74 height 8
copy p "4.47"
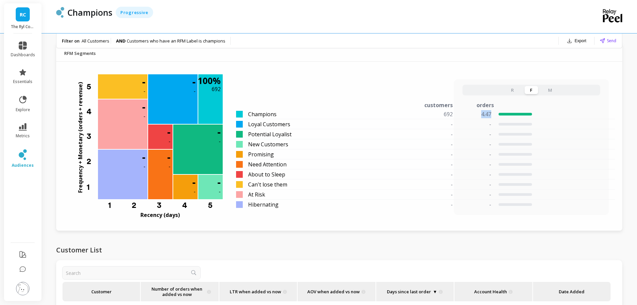
click at [518, 90] on button "R" at bounding box center [512, 90] width 13 height 8
click at [553, 89] on button "M" at bounding box center [550, 90] width 13 height 8
click at [517, 90] on button "R" at bounding box center [512, 90] width 13 height 8
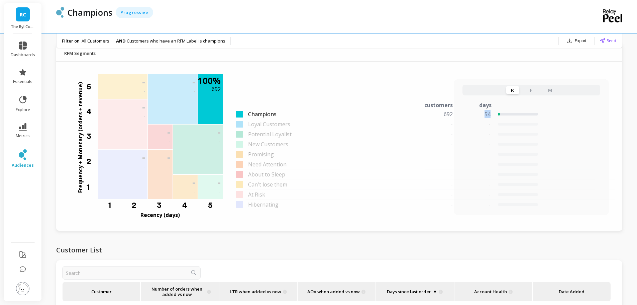
drag, startPoint x: 491, startPoint y: 113, endPoint x: 481, endPoint y: 113, distance: 10.4
click at [481, 113] on div "54" at bounding box center [499, 114] width 77 height 8
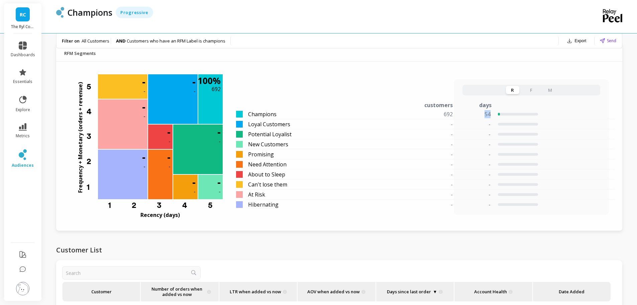
copy p "54"
click at [553, 90] on button "M" at bounding box center [550, 90] width 13 height 8
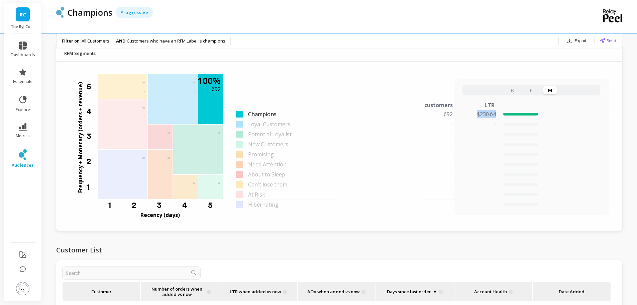
copy p "$230.64"
drag, startPoint x: 476, startPoint y: 114, endPoint x: 490, endPoint y: 94, distance: 24.4
click at [496, 114] on div "$230.64" at bounding box center [501, 114] width 76 height 8
